Goal: Information Seeking & Learning: Learn about a topic

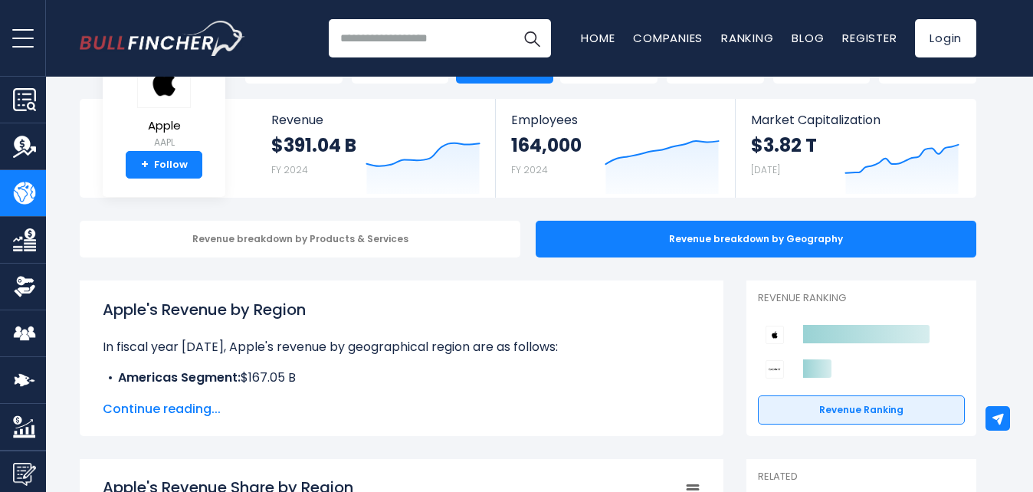
scroll to position [69, 0]
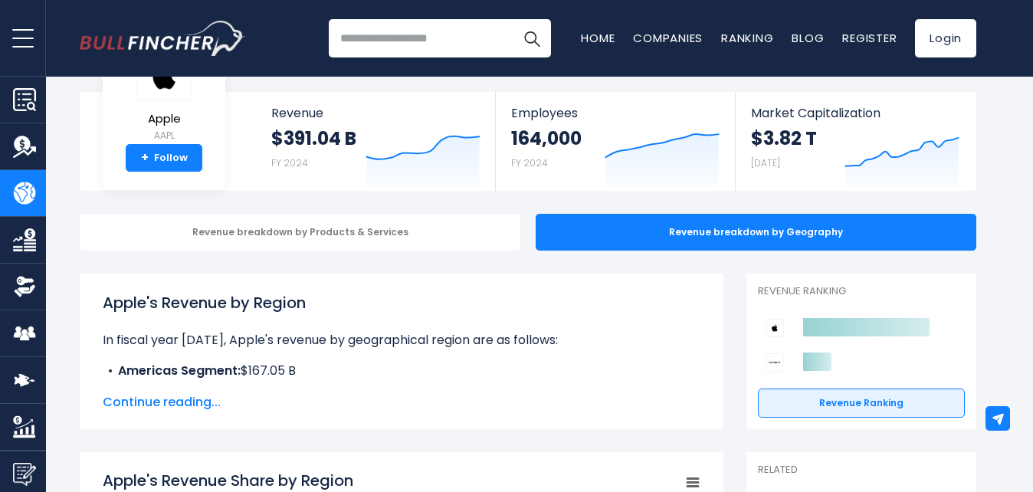
click at [198, 396] on span "Continue reading..." at bounding box center [402, 402] width 598 height 18
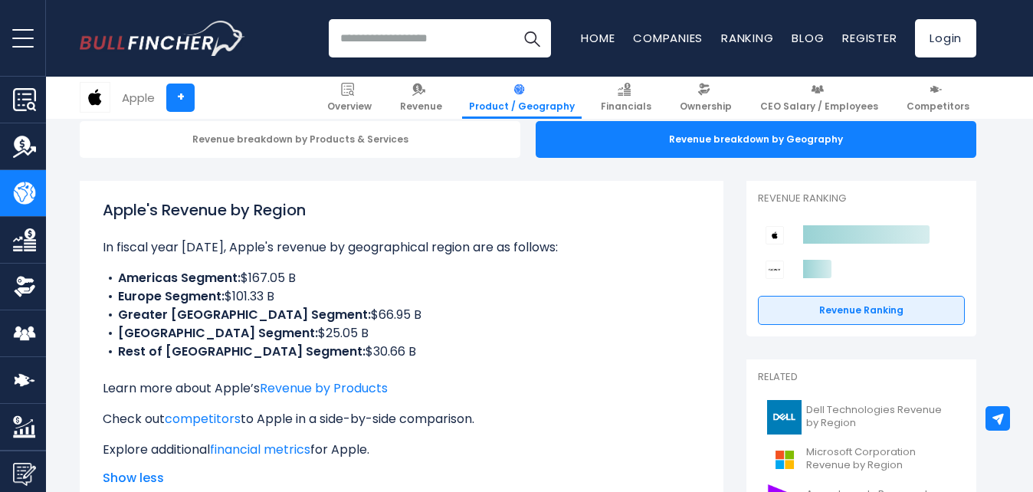
scroll to position [155, 0]
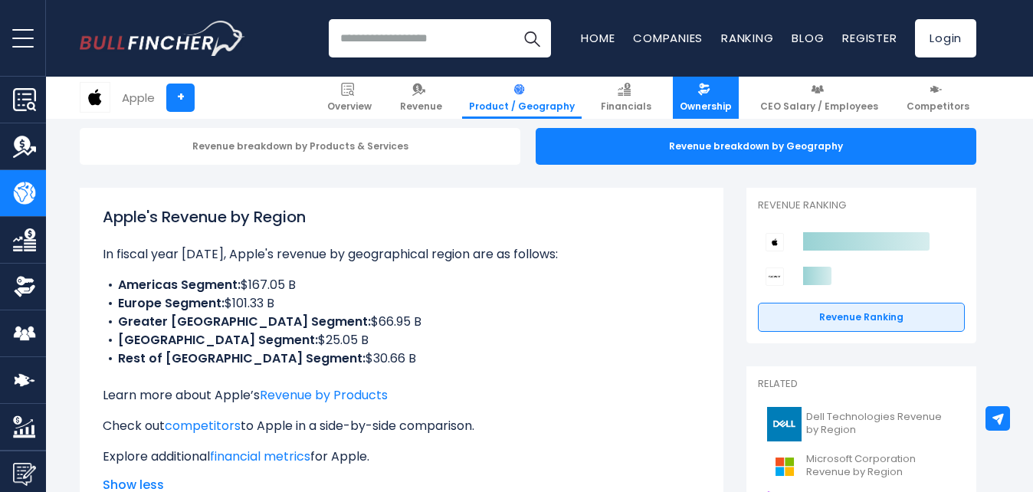
click at [732, 105] on span "Ownership" at bounding box center [706, 106] width 52 height 12
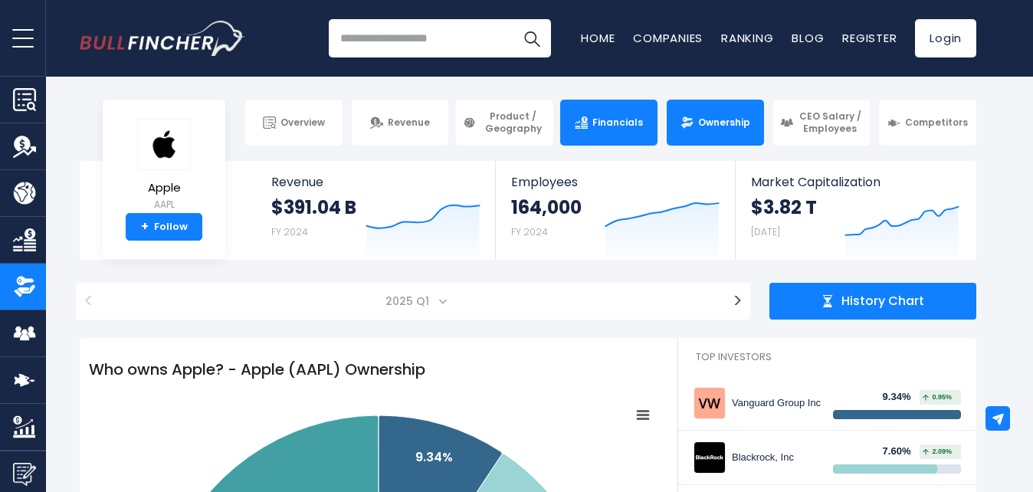
click at [589, 133] on link "Financials" at bounding box center [608, 123] width 97 height 46
